Goal: Task Accomplishment & Management: Manage account settings

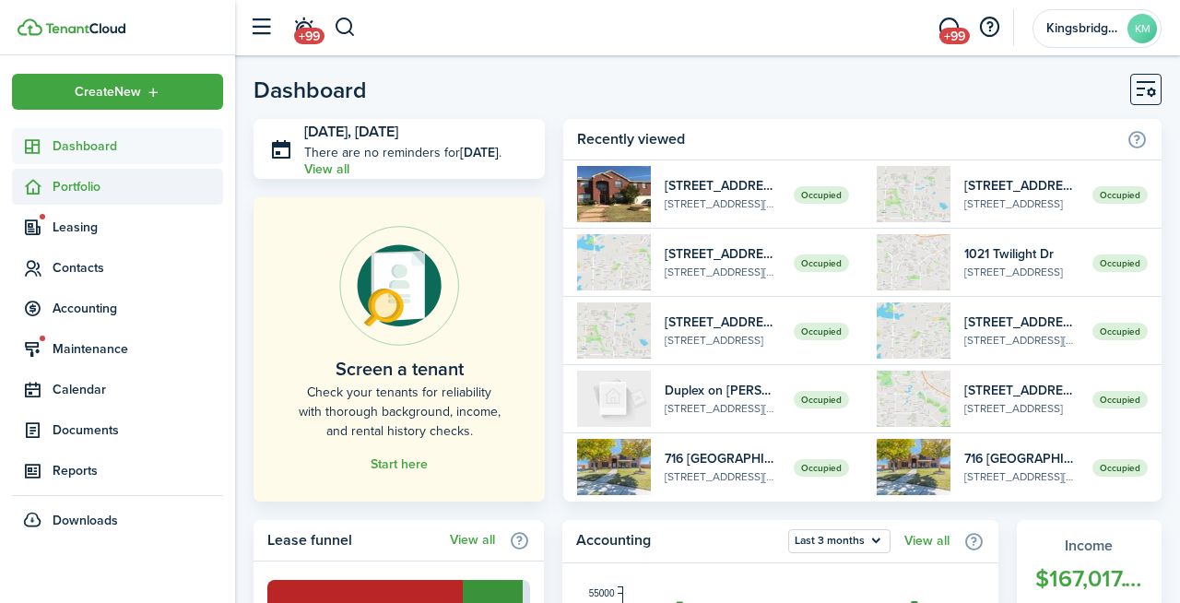
click at [124, 191] on span "Portfolio" at bounding box center [138, 186] width 171 height 19
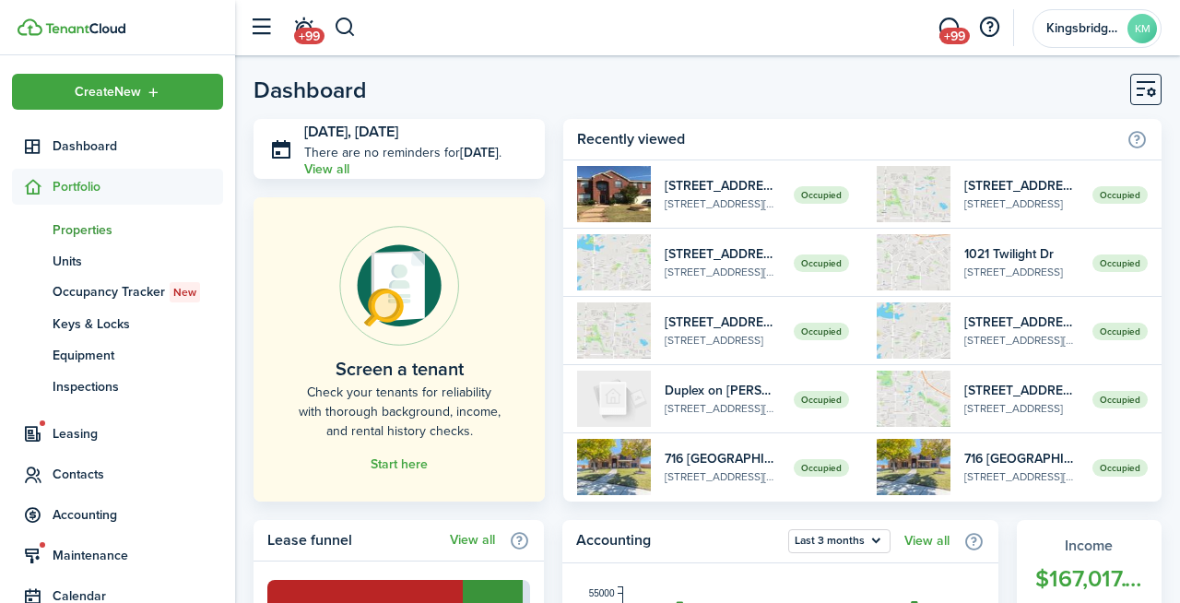
click at [111, 219] on link "pt Properties" at bounding box center [117, 229] width 211 height 31
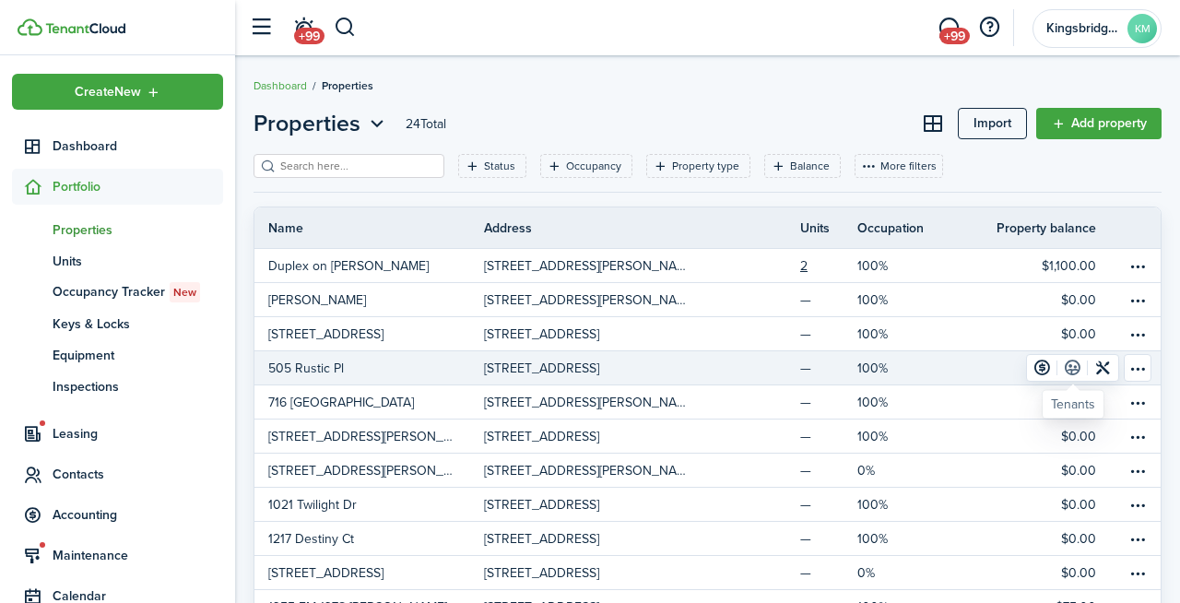
click at [1079, 364] on link at bounding box center [1073, 368] width 30 height 26
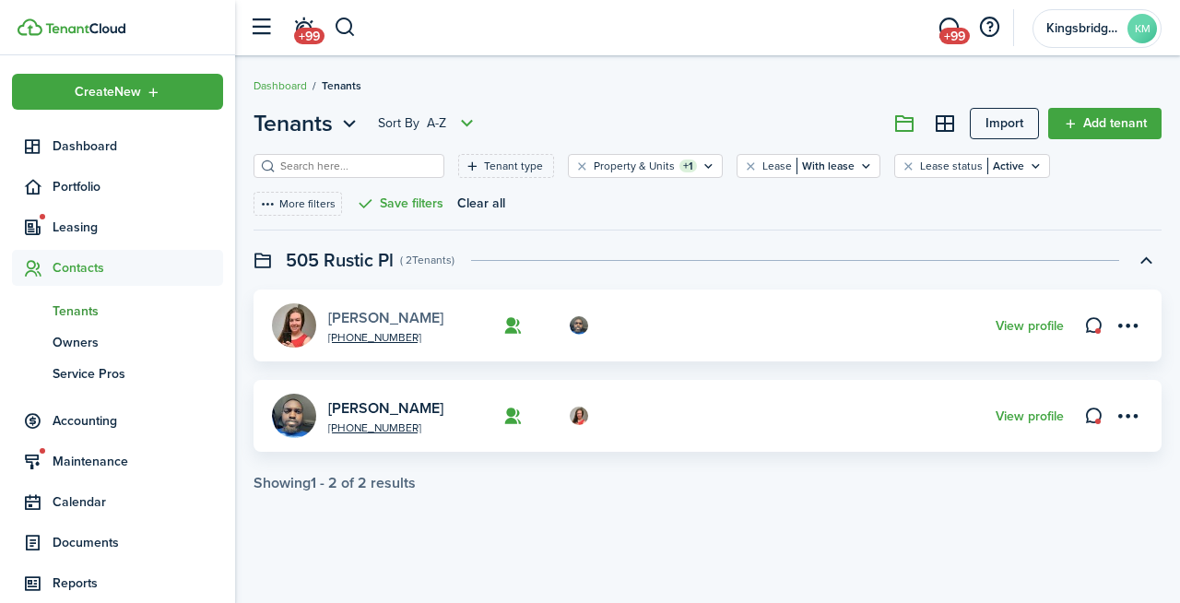
click at [348, 312] on link "[PERSON_NAME]" at bounding box center [385, 317] width 115 height 21
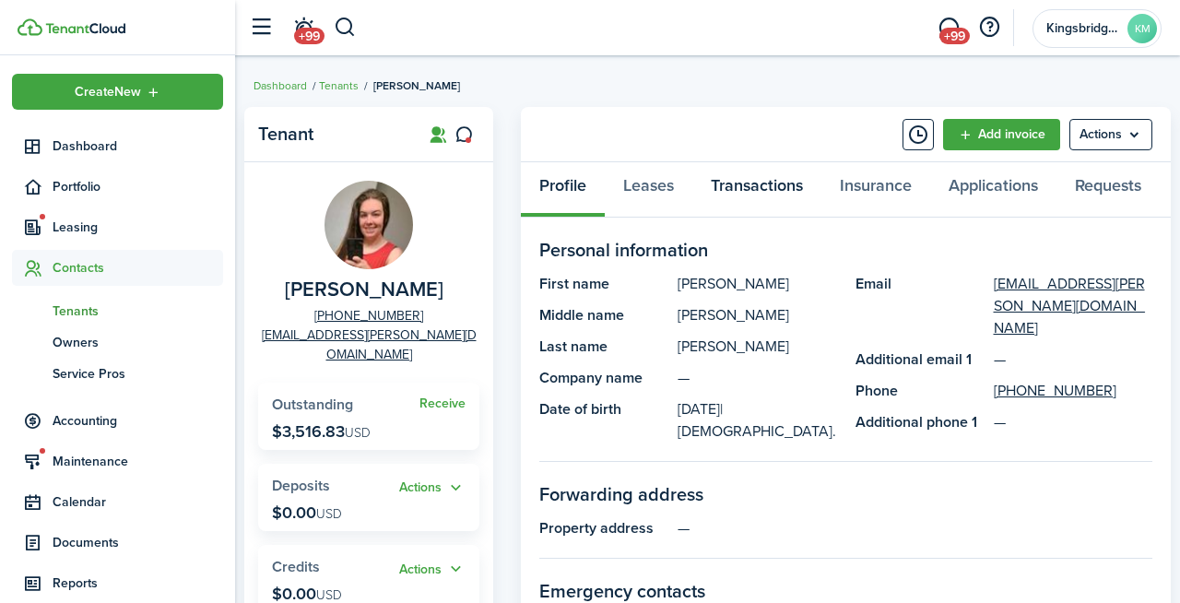
click at [757, 194] on link "Transactions" at bounding box center [757, 189] width 129 height 55
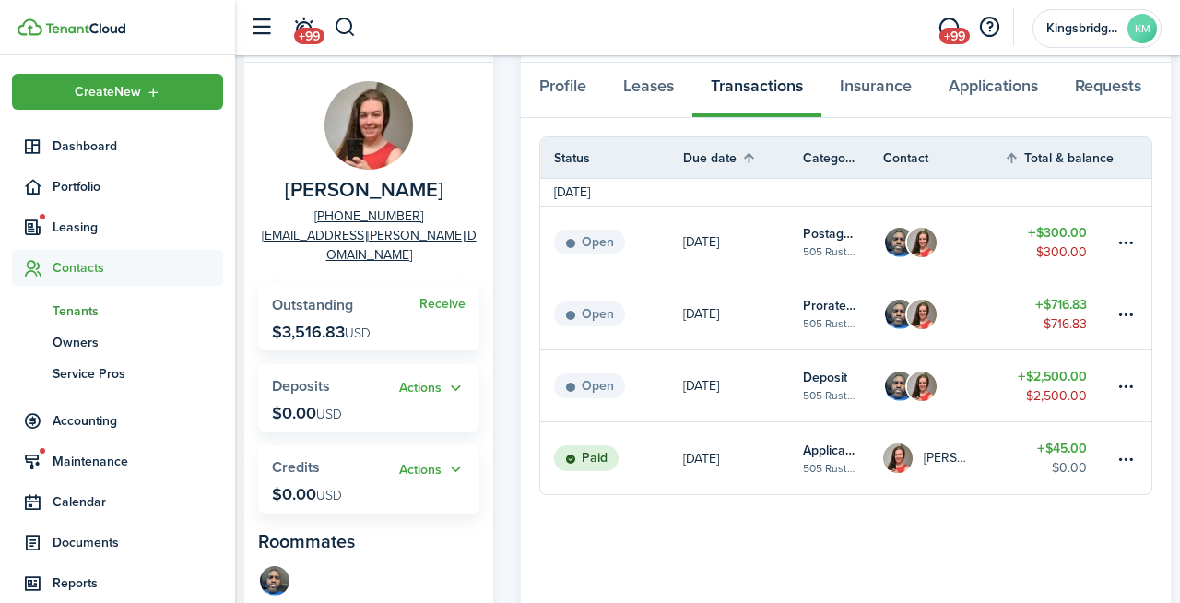
scroll to position [102, 0]
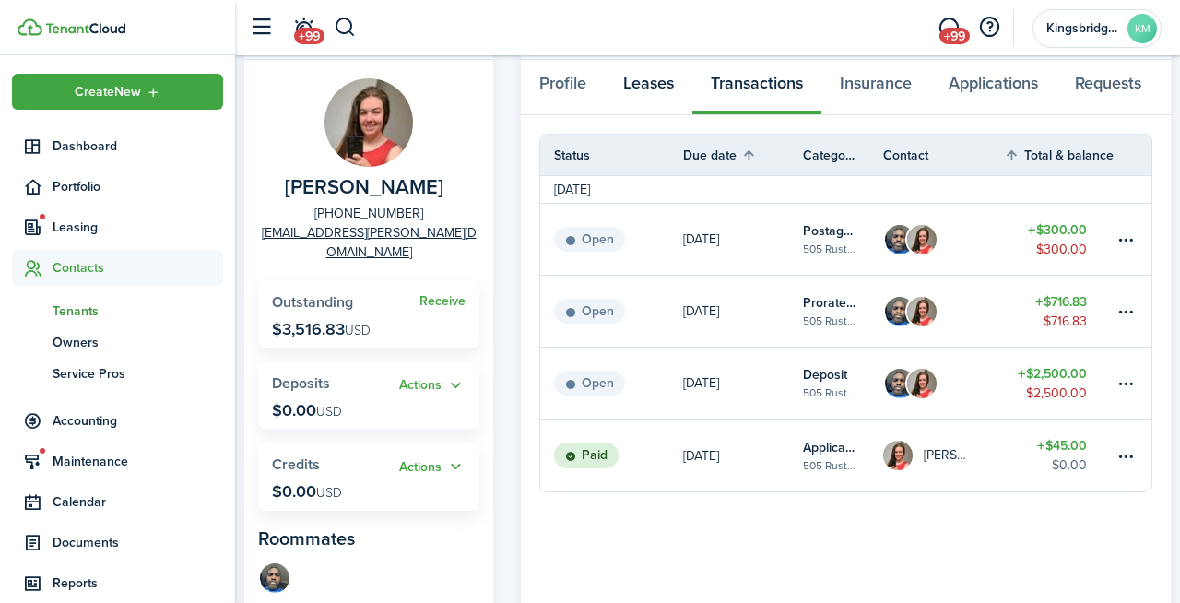
click at [657, 78] on link "Leases" at bounding box center [649, 87] width 88 height 55
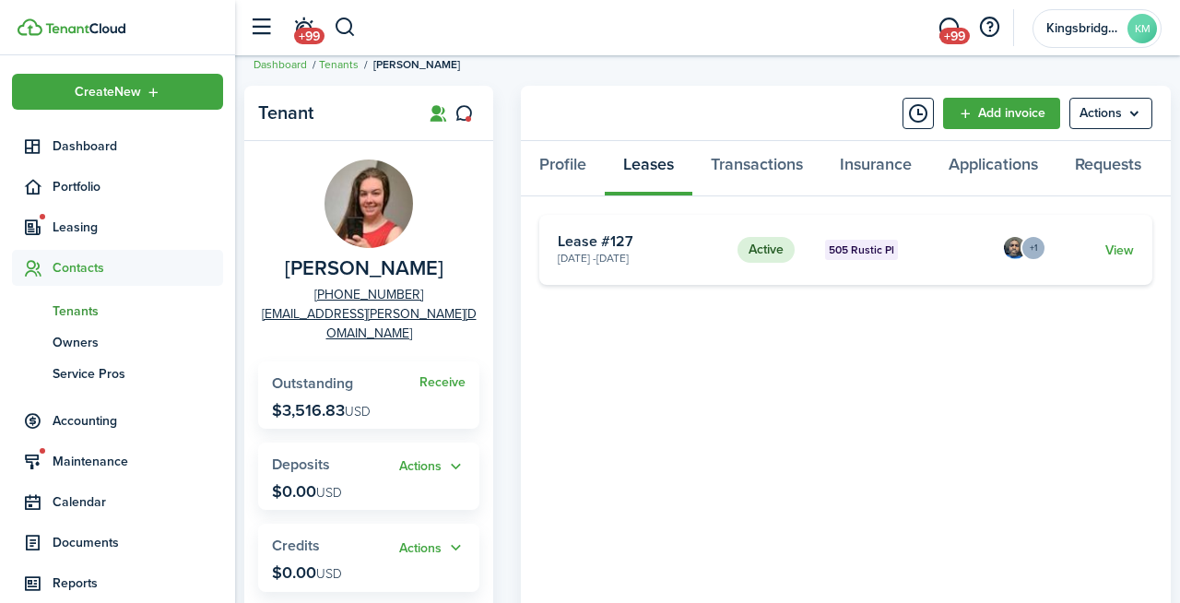
scroll to position [27, 0]
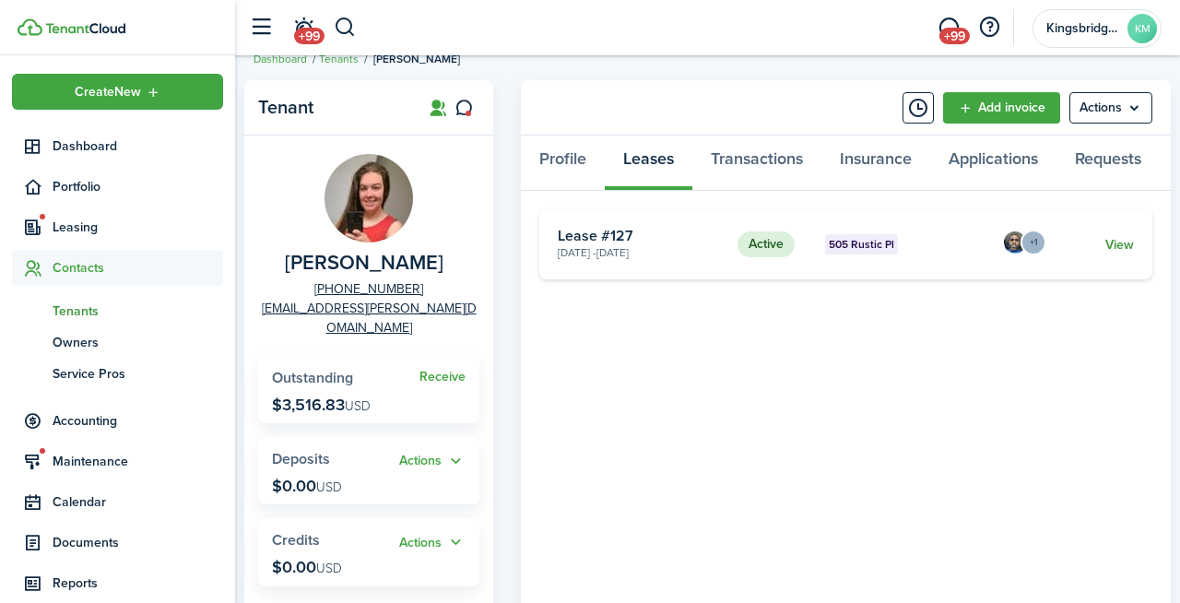
click at [1110, 242] on link "View" at bounding box center [1120, 244] width 29 height 19
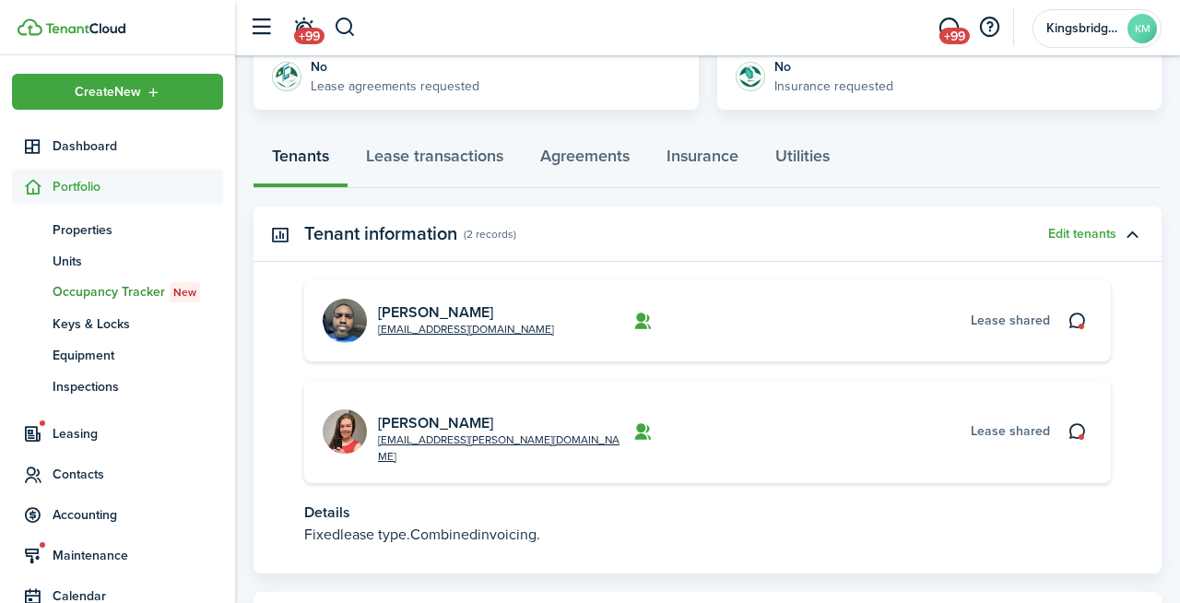
scroll to position [449, 0]
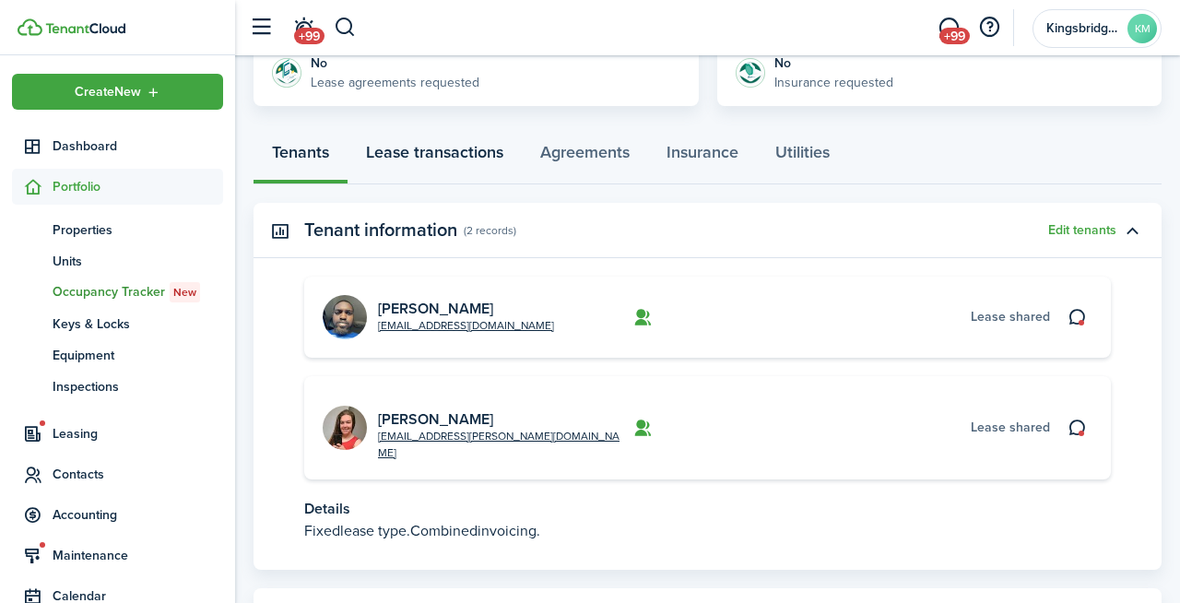
click at [469, 154] on link "Lease transactions" at bounding box center [435, 156] width 174 height 55
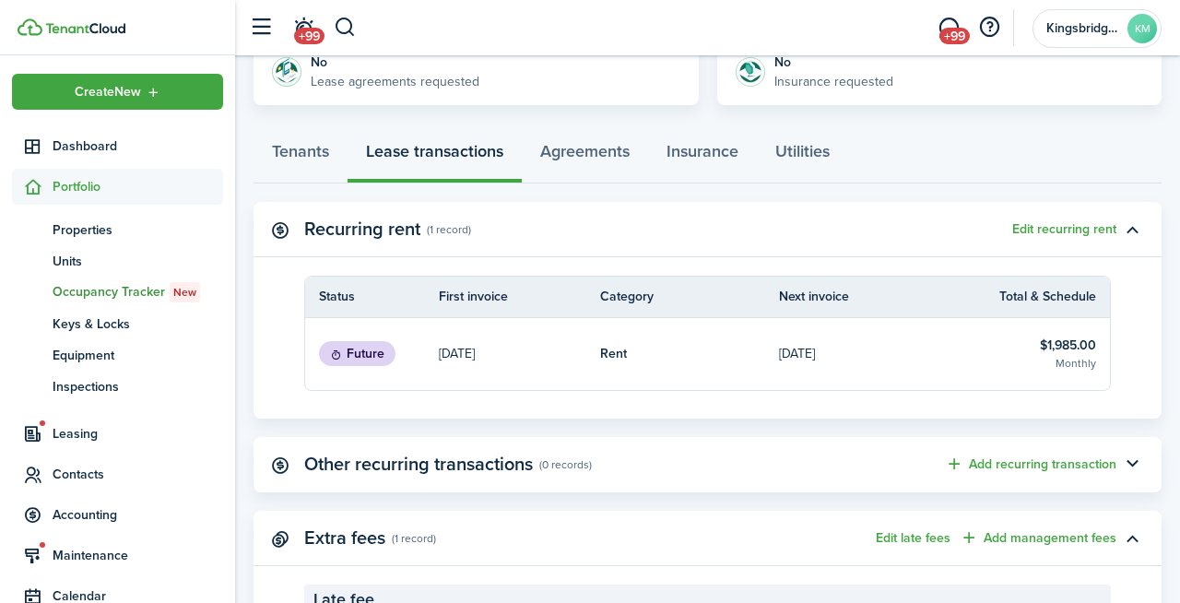
scroll to position [460, 0]
